Goal: Transaction & Acquisition: Purchase product/service

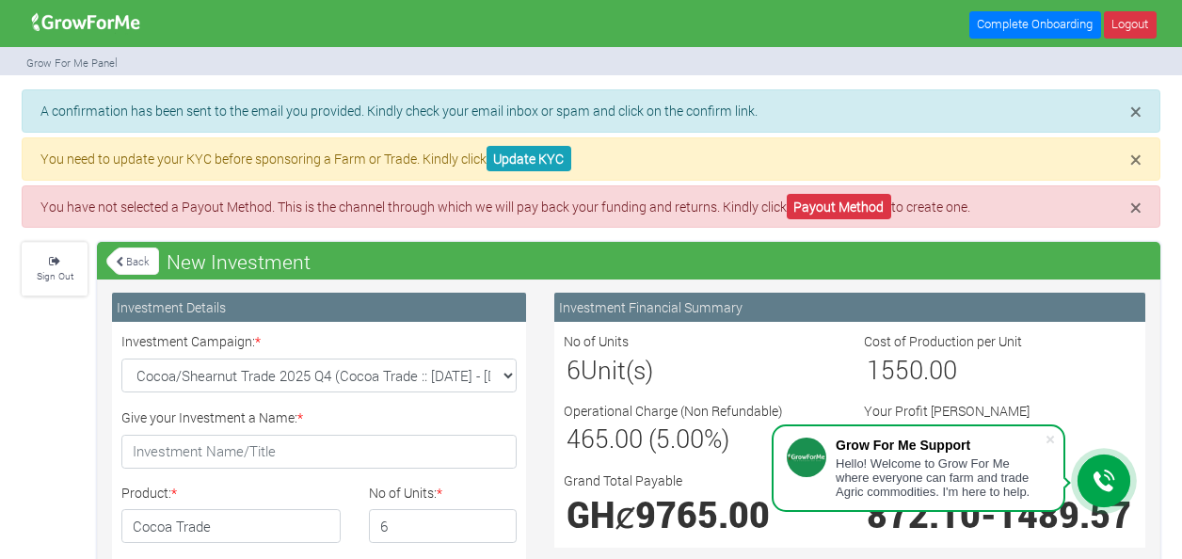
select select "momo_telecel"
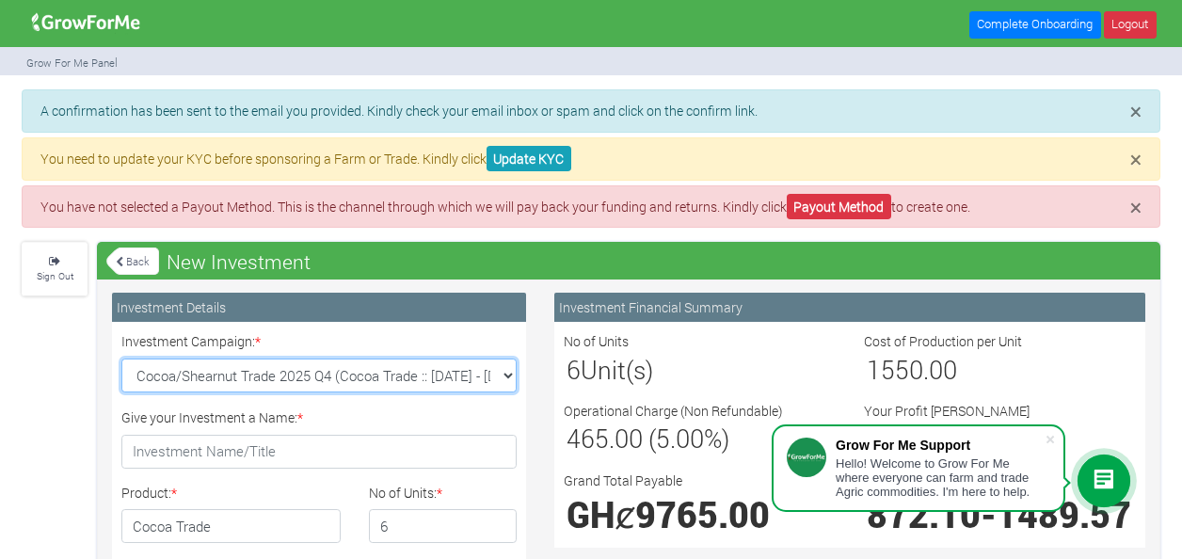
click at [503, 371] on select "Cocoa/Shearnut Trade 2025 Q4 (Cocoa Trade :: [DATE] - [DATE]) Maize Trade 2025 …" at bounding box center [318, 376] width 395 height 34
select select "43"
click at [121, 359] on select "Cocoa/Shearnut Trade 2025 Q4 (Cocoa Trade :: [DATE] - [DATE]) Maize Trade 2025 …" at bounding box center [318, 376] width 395 height 34
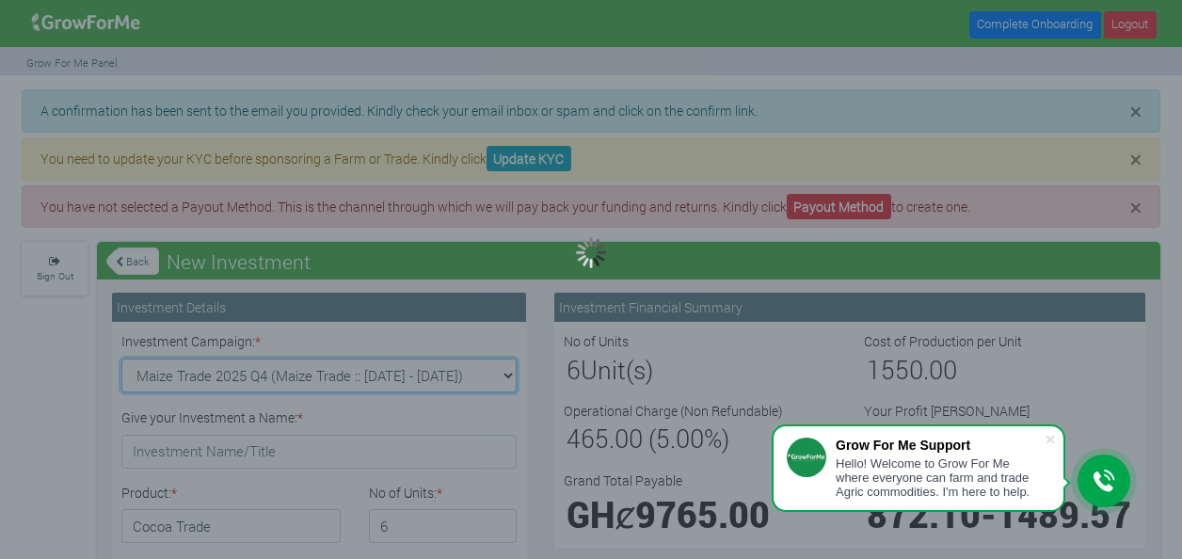
type input "1"
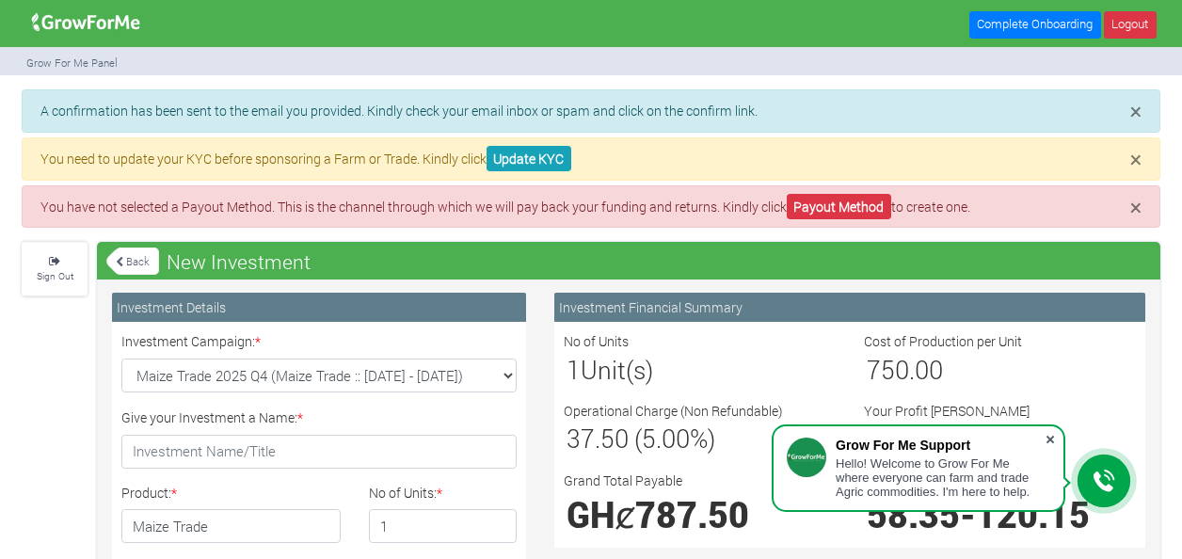
click at [1053, 442] on span at bounding box center [1050, 439] width 19 height 19
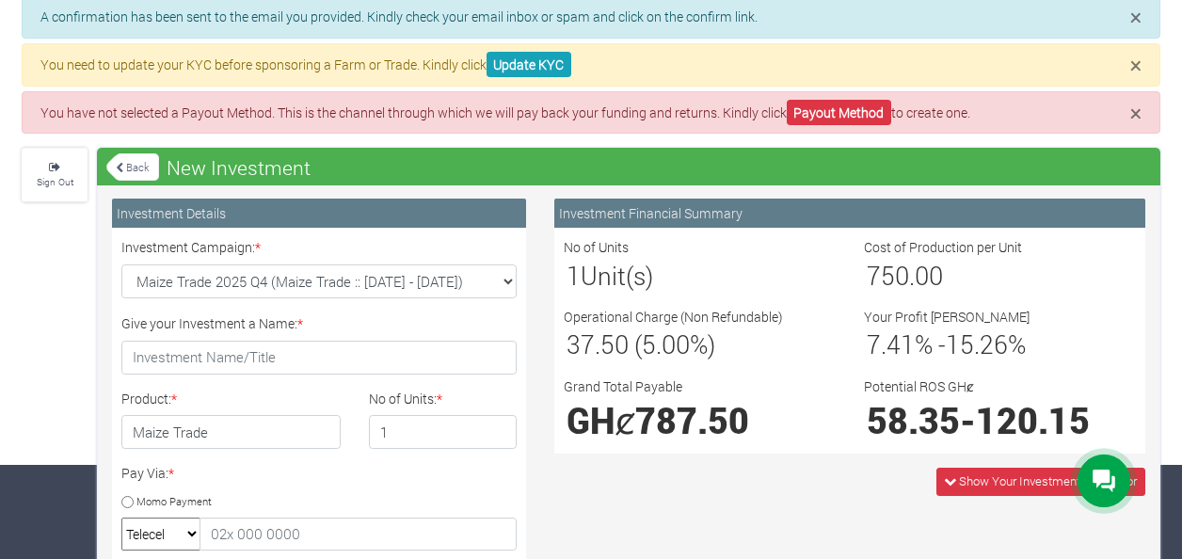
scroll to position [188, 0]
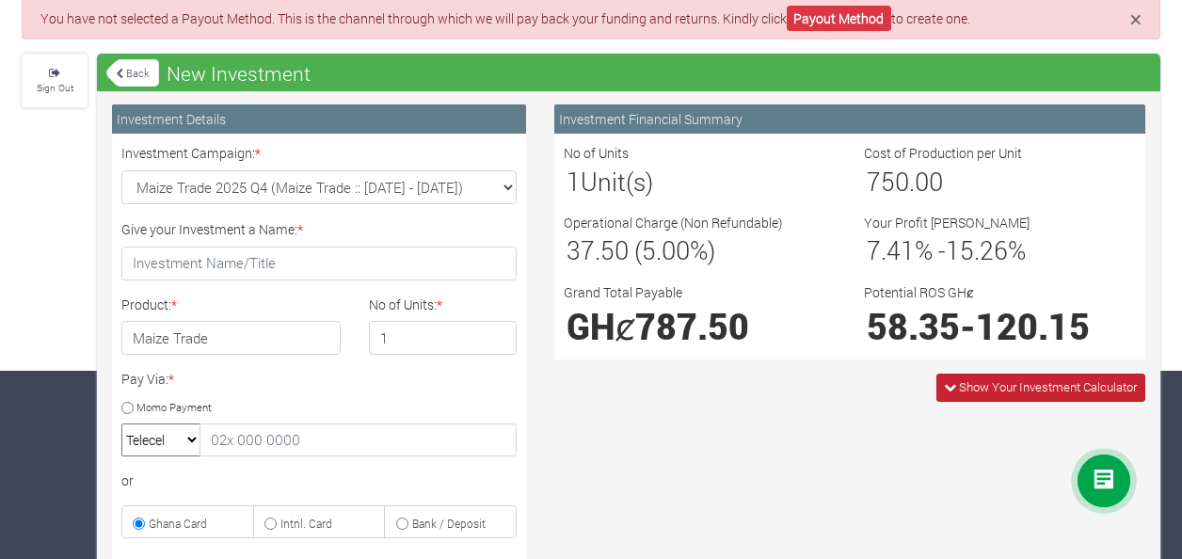
click at [979, 378] on span "Show Your Investment Calculator" at bounding box center [1048, 386] width 178 height 17
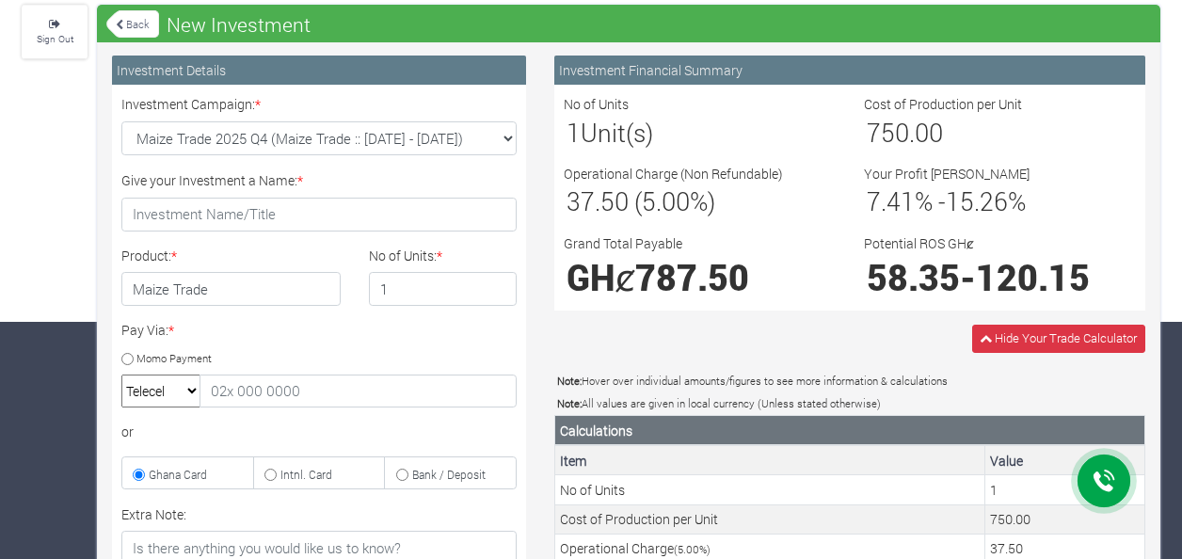
scroll to position [0, 0]
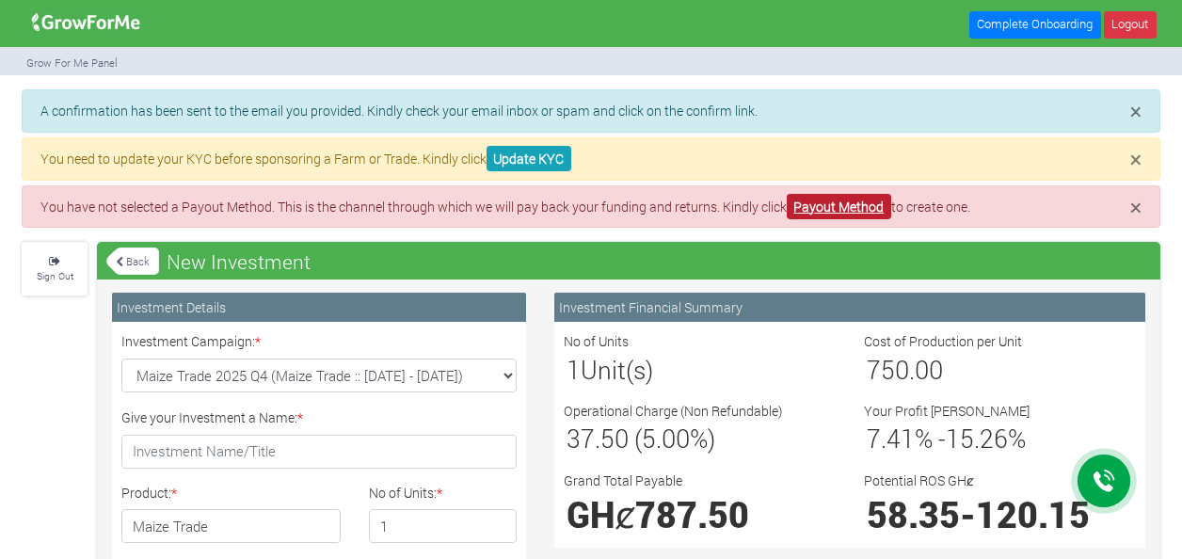
click at [840, 200] on link "Payout Method" at bounding box center [839, 206] width 104 height 25
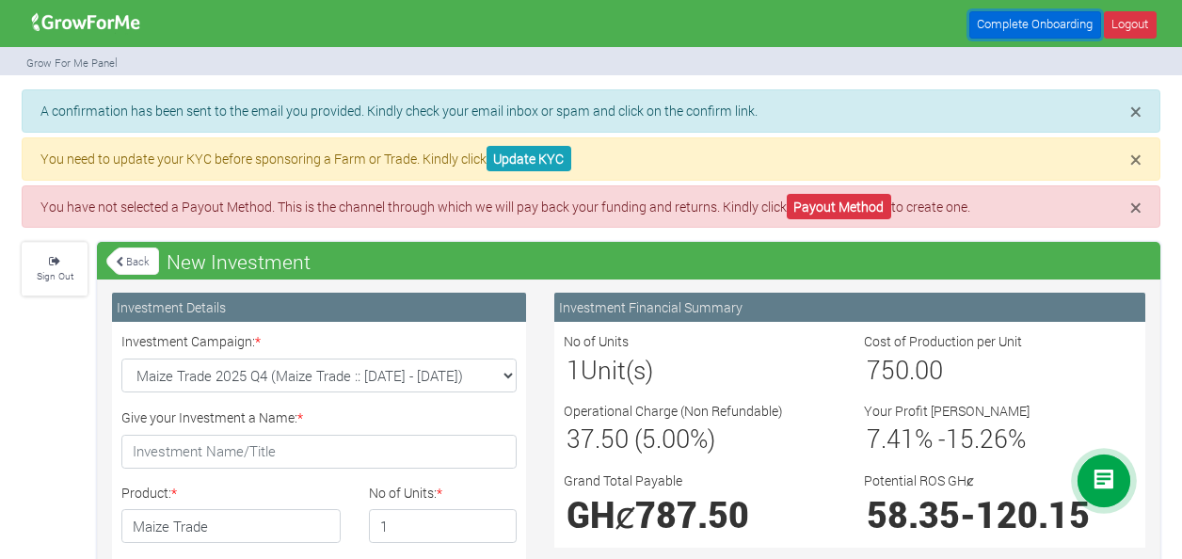
click at [1068, 20] on link "Complete Onboarding" at bounding box center [1035, 24] width 132 height 27
